Goal: Use online tool/utility: Utilize a website feature to perform a specific function

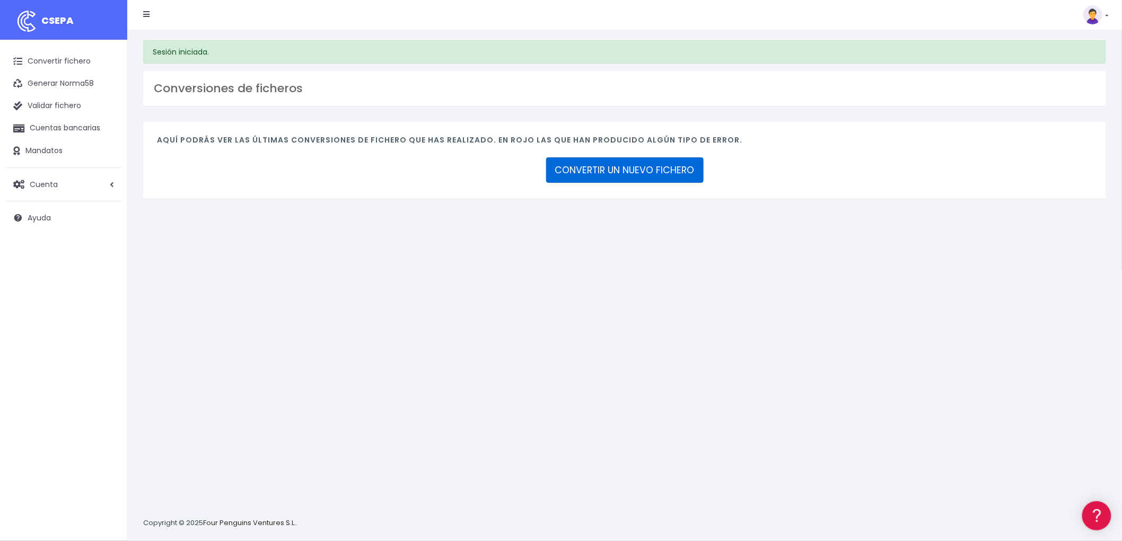
click at [637, 165] on link "CONVERTIR UN NUEVO FICHERO" at bounding box center [624, 169] width 157 height 25
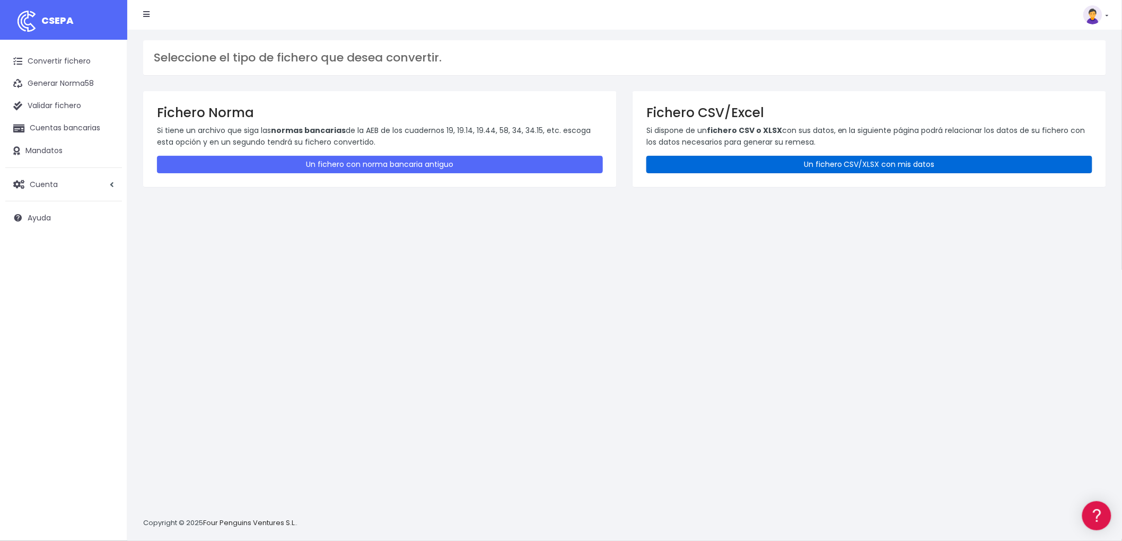
click at [802, 165] on link "Un fichero CSV/XLSX con mis datos" at bounding box center [869, 164] width 446 height 17
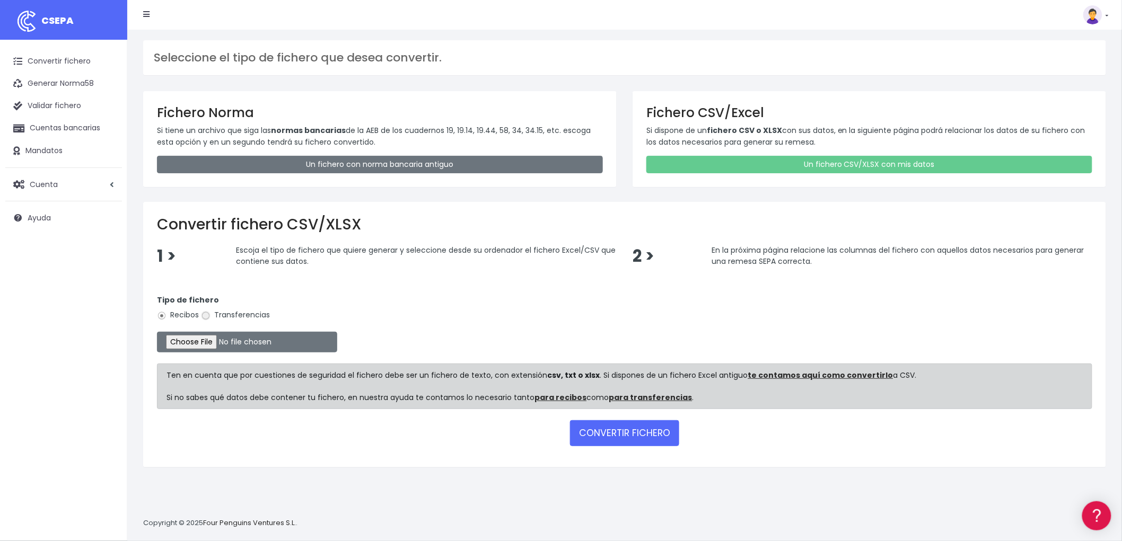
click at [204, 313] on input "Transferencias" at bounding box center [206, 316] width 10 height 10
radio input "true"
click at [205, 337] on input "file" at bounding box center [247, 342] width 180 height 21
type input "C:\fakepath\REMESA TRF ADV.csv"
click at [627, 433] on button "CONVERTIR FICHERO" at bounding box center [624, 432] width 109 height 25
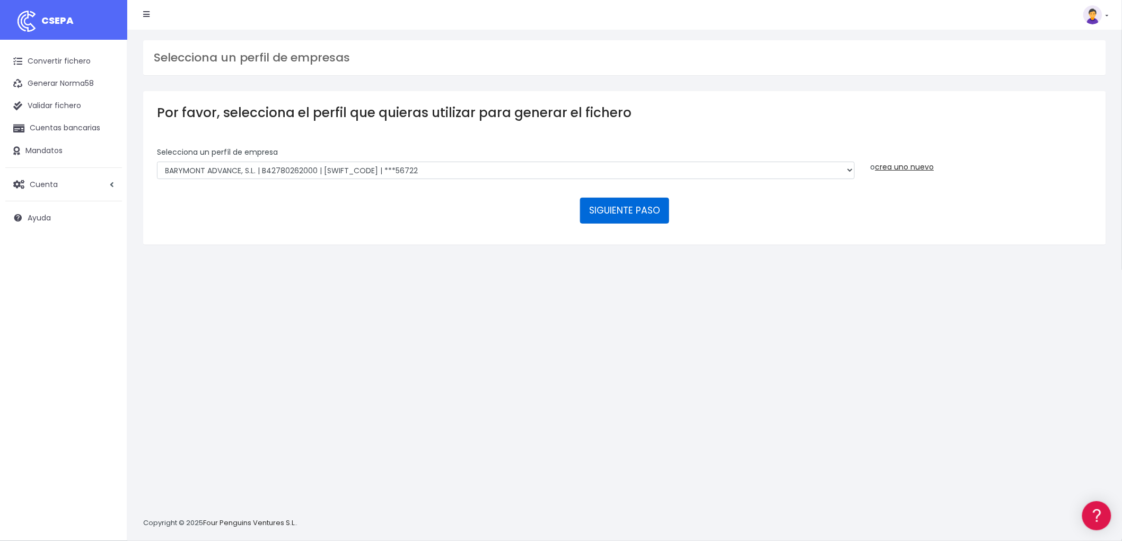
click at [615, 207] on button "SIGUIENTE PASO" at bounding box center [624, 210] width 89 height 25
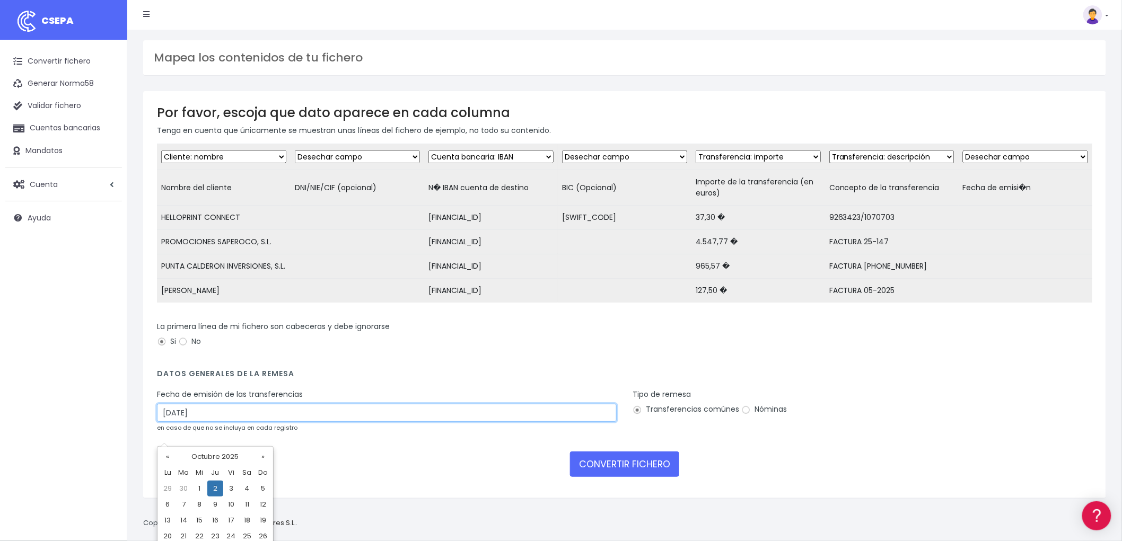
click at [215, 422] on input "02/10/2025" at bounding box center [387, 413] width 460 height 18
click at [185, 490] on td "30" at bounding box center [184, 489] width 16 height 16
type input "30/09/2025"
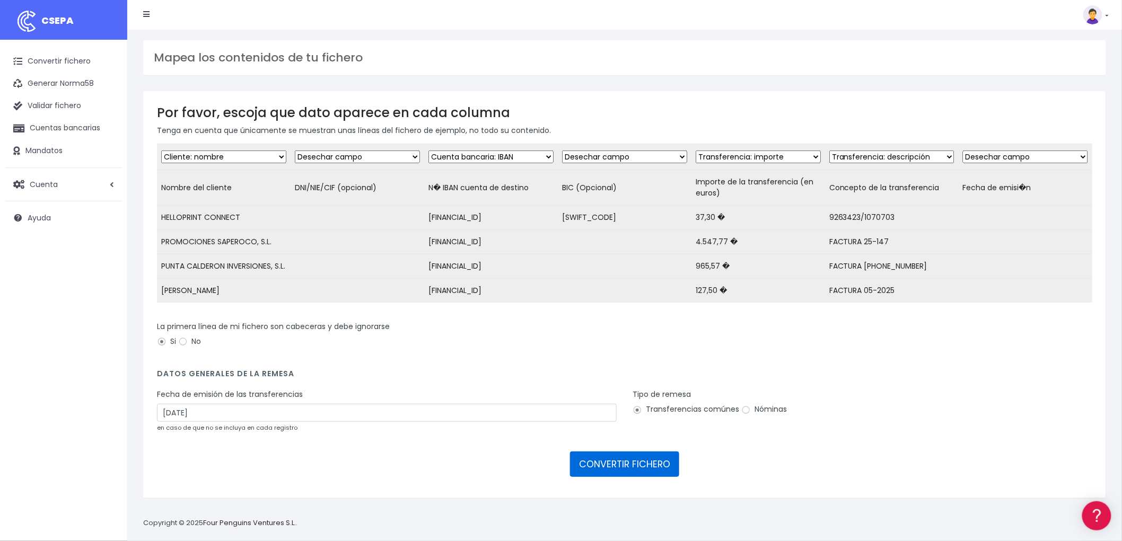
click at [602, 477] on button "CONVERTIR FICHERO" at bounding box center [624, 464] width 109 height 25
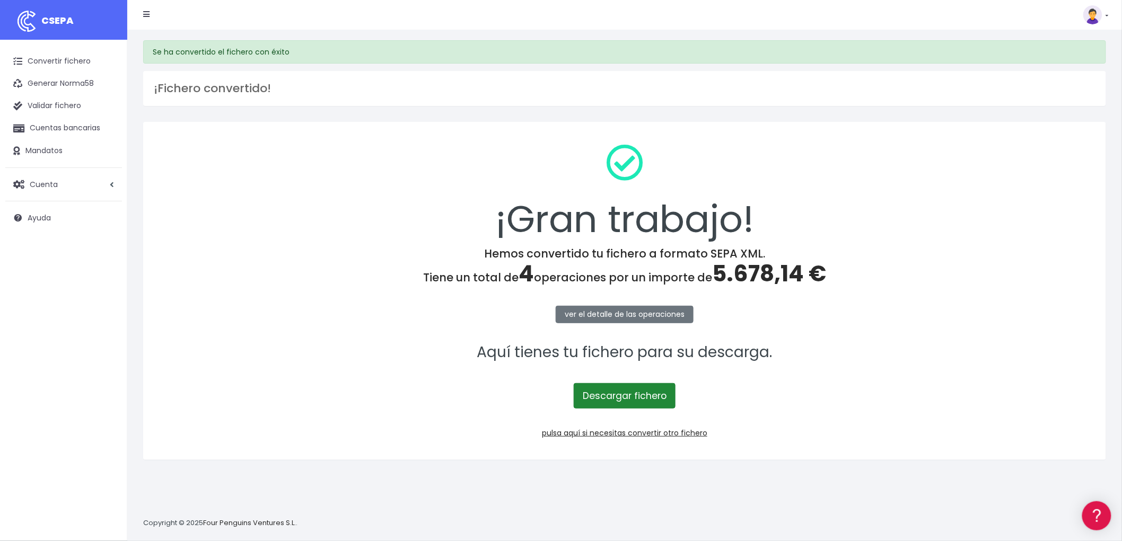
click at [629, 395] on link "Descargar fichero" at bounding box center [625, 395] width 102 height 25
click at [685, 432] on link "pulsa aquí si necesitas convertir otro fichero" at bounding box center [624, 433] width 165 height 11
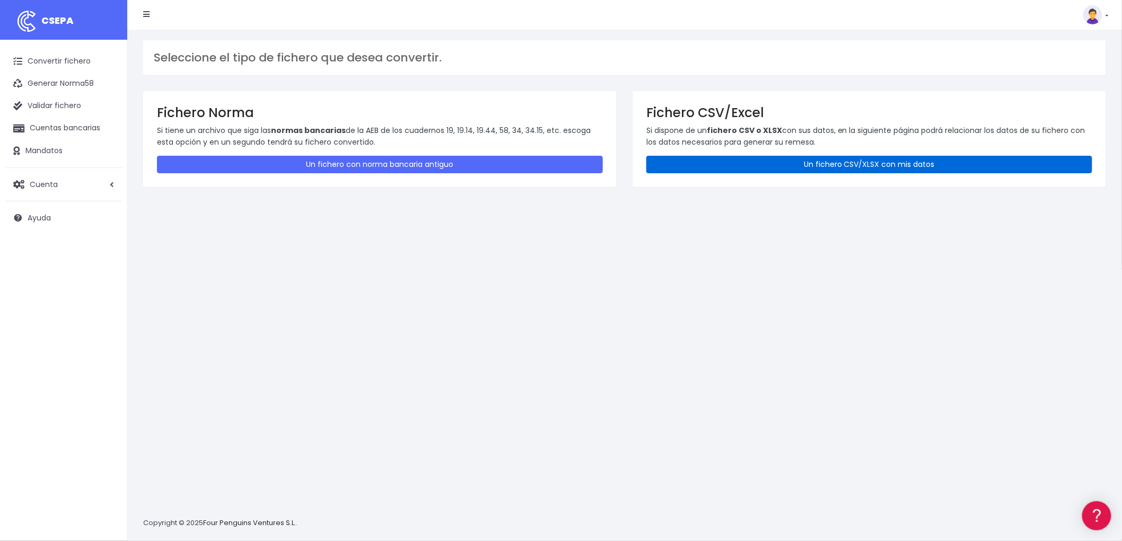
click at [880, 156] on link "Un fichero CSV/XLSX con mis datos" at bounding box center [869, 164] width 446 height 17
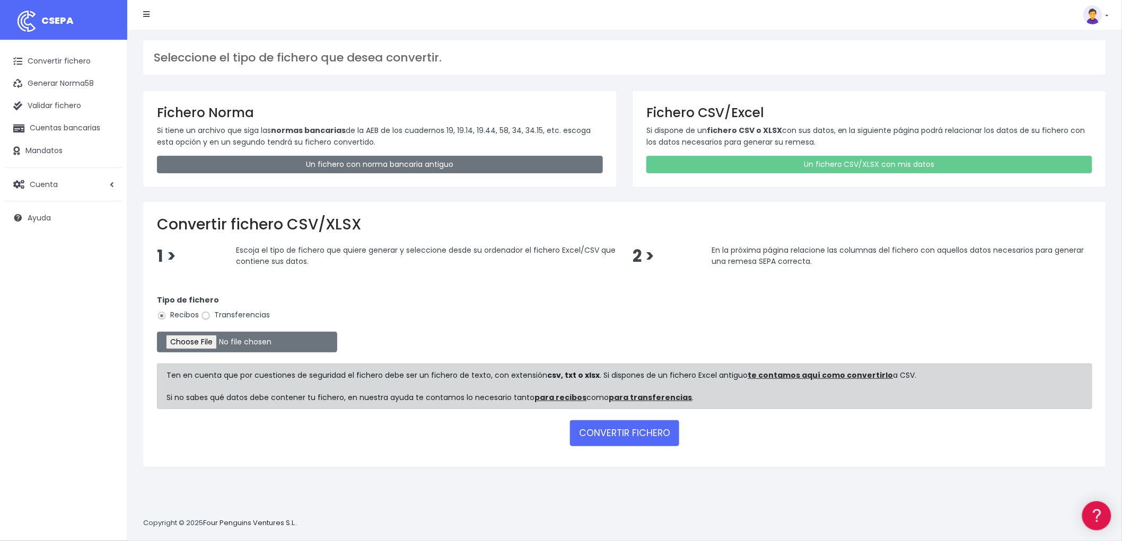
click at [208, 314] on input "Transferencias" at bounding box center [206, 316] width 10 height 10
radio input "true"
click at [208, 341] on input "file" at bounding box center [247, 342] width 180 height 21
type input "C:\fakepath\REMESA TRF BYA.csv"
click at [634, 426] on button "CONVERTIR FICHERO" at bounding box center [624, 432] width 109 height 25
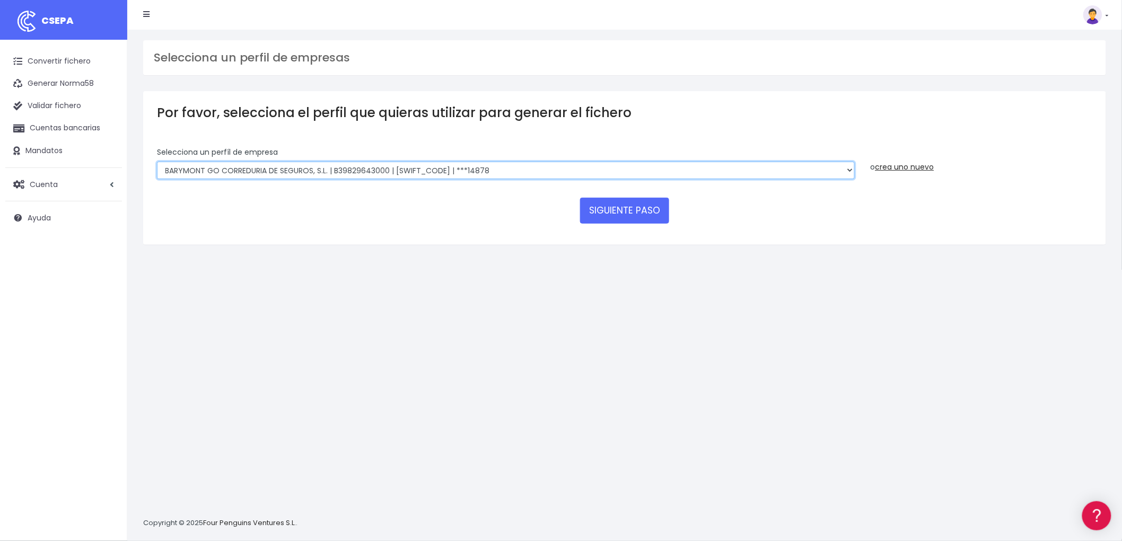
click at [847, 167] on select "BARYMONT GO CORREDURIA DE SEGUROS, S.L. | B39829643000 | BSABESBBXXX | ***14878…" at bounding box center [506, 171] width 698 height 18
select select "1549"
click at [157, 162] on select "BARYMONT GO CORREDURIA DE SEGUROS, S.L. | B39829643000 | BSABESBBXXX | ***14878…" at bounding box center [506, 171] width 698 height 18
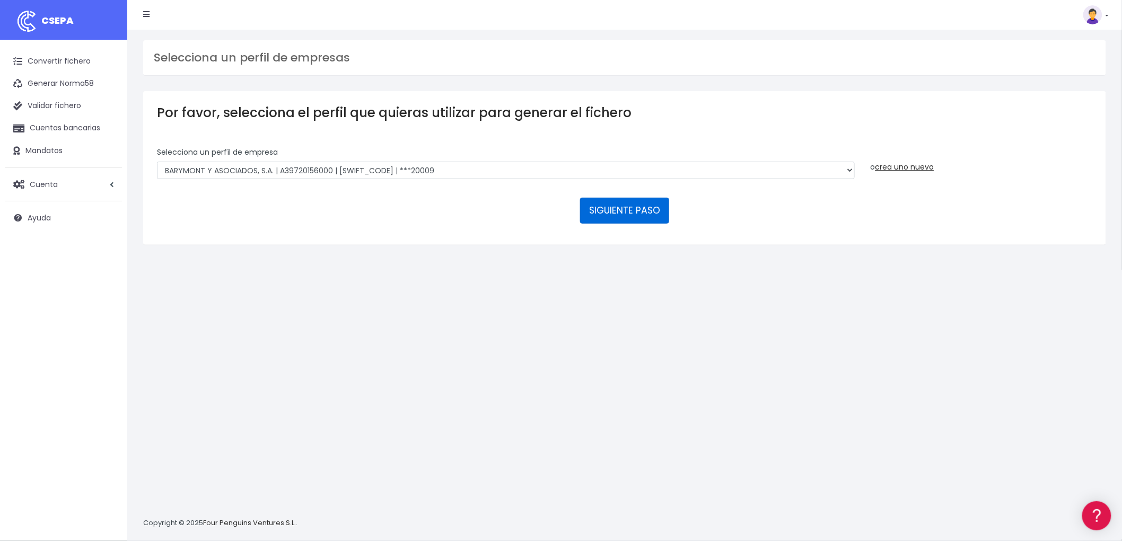
click at [615, 206] on button "SIGUIENTE PASO" at bounding box center [624, 210] width 89 height 25
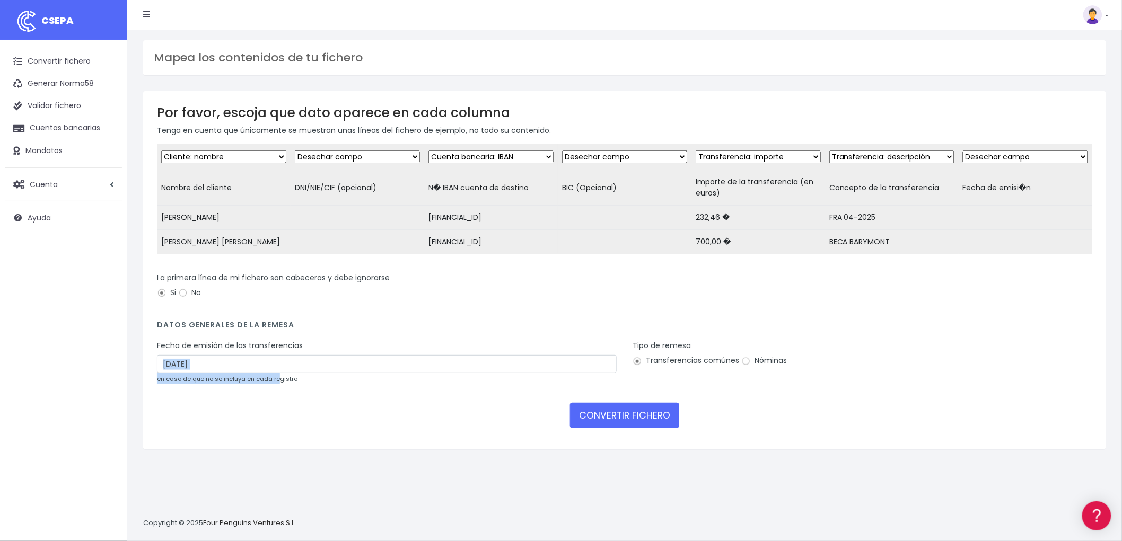
click at [277, 381] on div "Fecha de emisión de las transferencias [DATE] en caso de que no se incluya en c…" at bounding box center [387, 362] width 460 height 44
click at [241, 370] on input "[DATE]" at bounding box center [387, 364] width 460 height 18
click at [186, 425] on td "30" at bounding box center [184, 429] width 16 height 16
type input "30/09/2025"
click at [629, 420] on button "CONVERTIR FICHERO" at bounding box center [624, 415] width 109 height 25
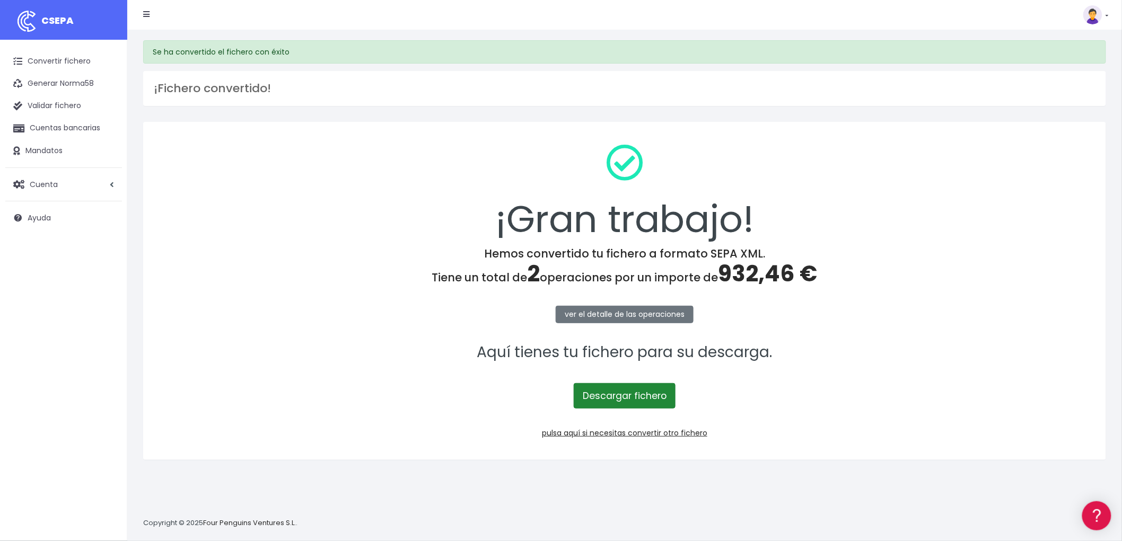
click at [635, 396] on link "Descargar fichero" at bounding box center [625, 395] width 102 height 25
